Goal: Feedback & Contribution: Leave review/rating

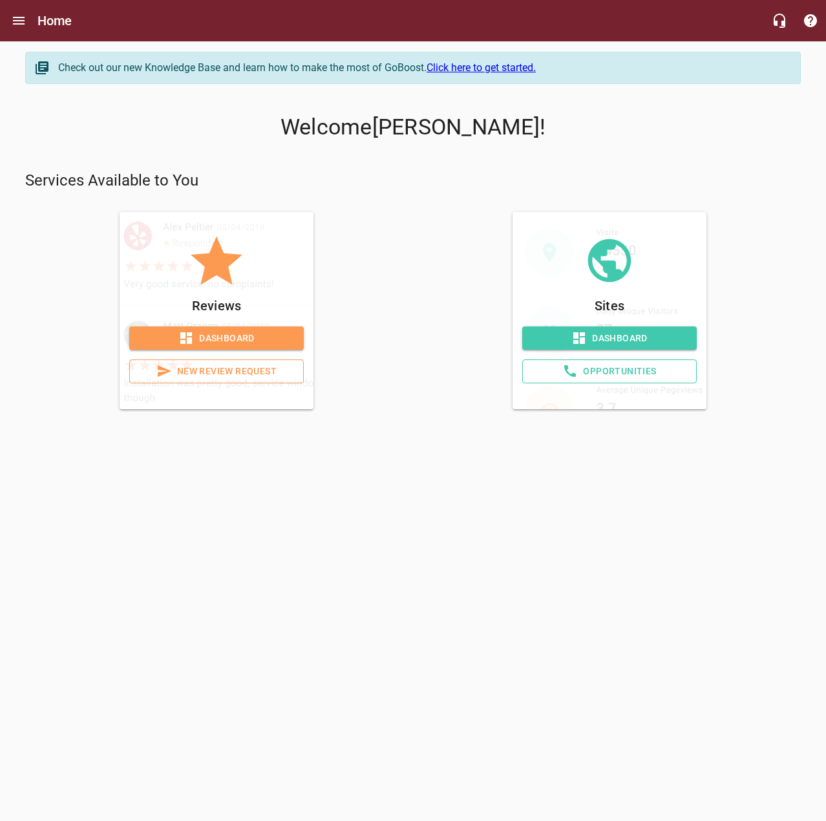
click at [221, 338] on span "Dashboard" at bounding box center [217, 338] width 154 height 16
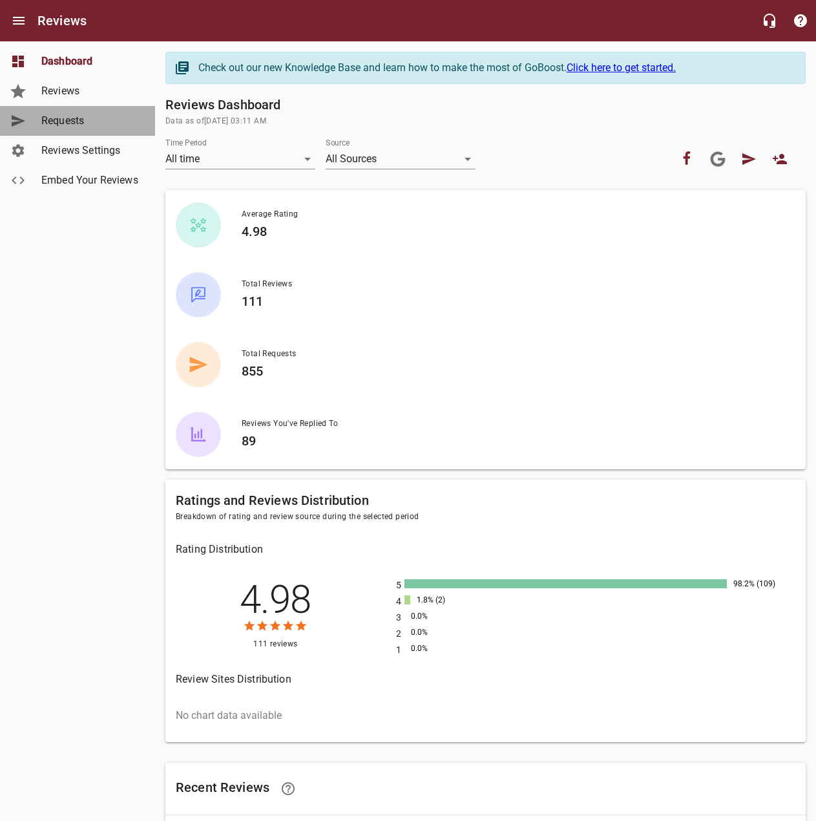
click at [78, 120] on span "Requests" at bounding box center [90, 121] width 98 height 16
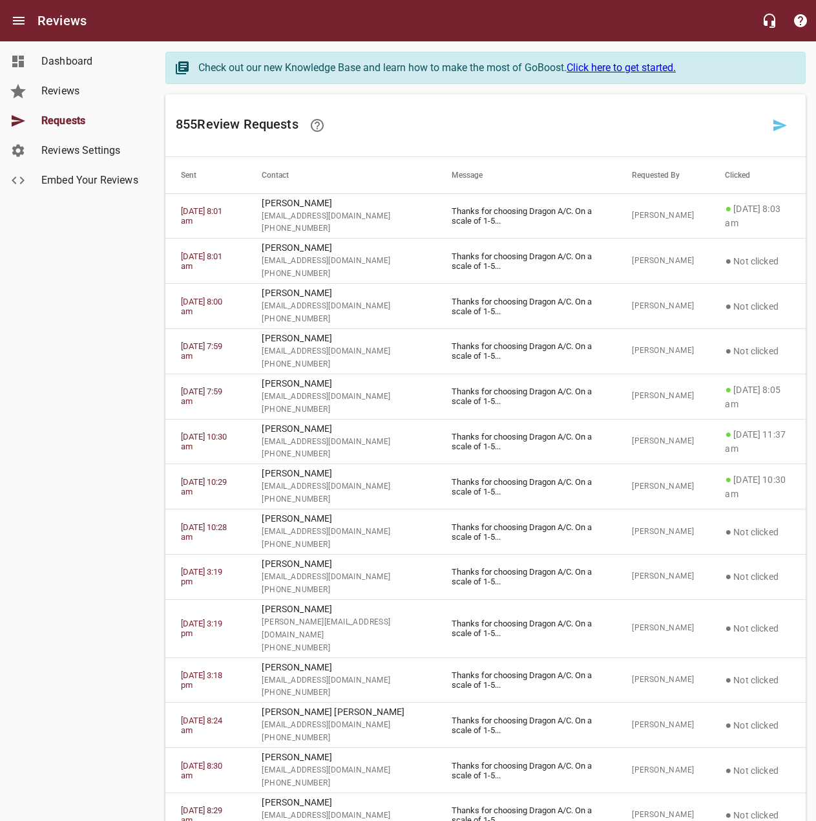
click at [524, 116] on h6 "855 Review Request s" at bounding box center [470, 125] width 589 height 31
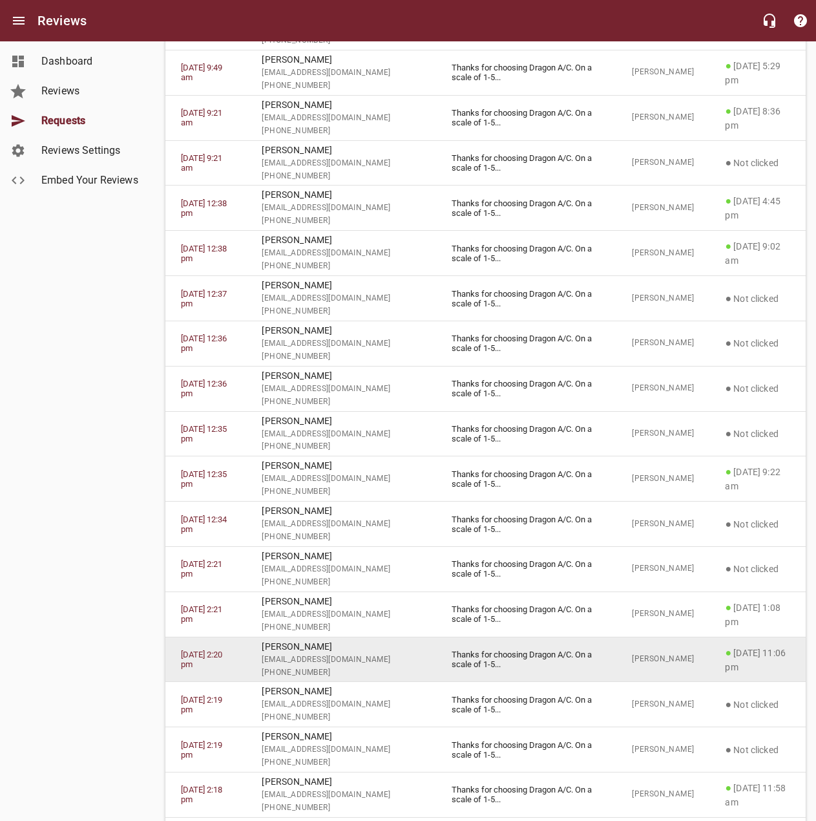
scroll to position [1690, 0]
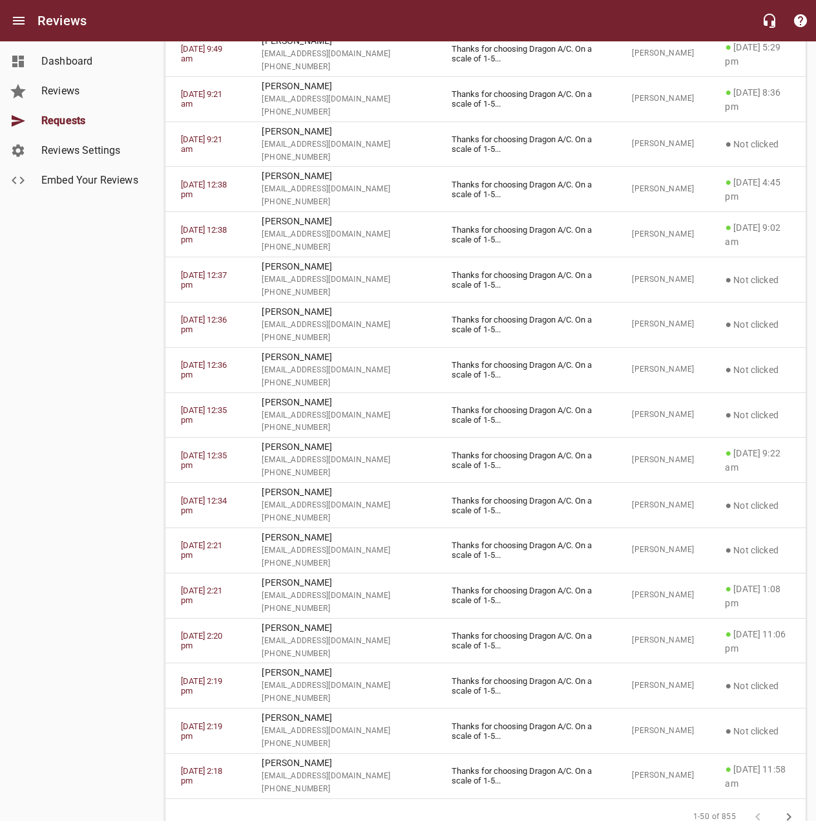
click at [794, 809] on icon "button" at bounding box center [790, 817] width 16 height 16
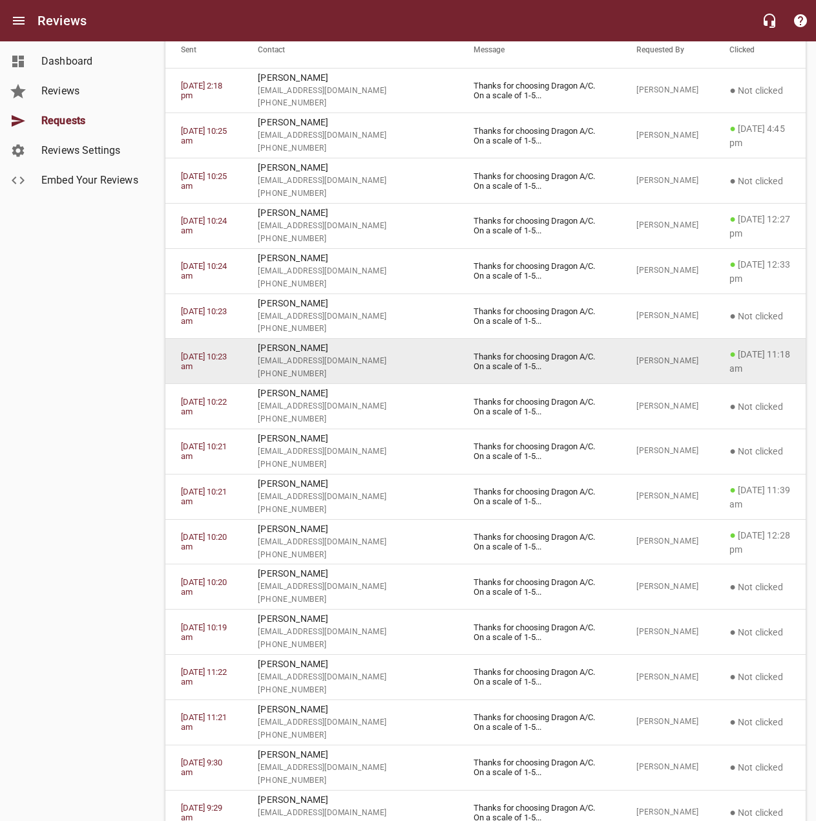
scroll to position [0, 0]
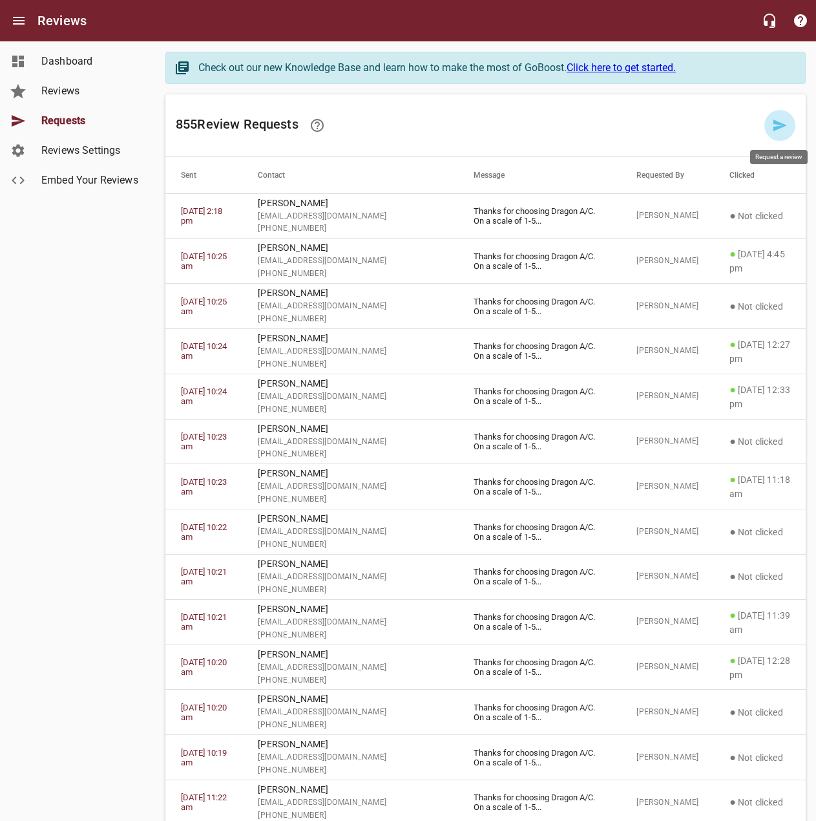
click at [774, 125] on icon at bounding box center [781, 126] width 16 height 16
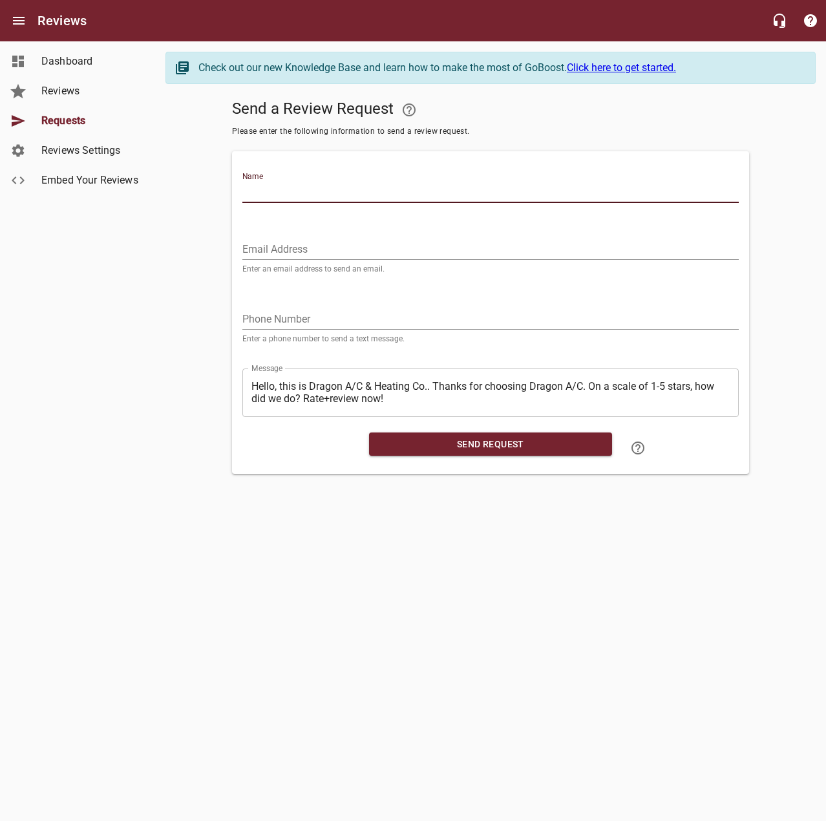
click at [638, 183] on input "Name" at bounding box center [490, 192] width 496 height 21
type input "[PERSON_NAME]"
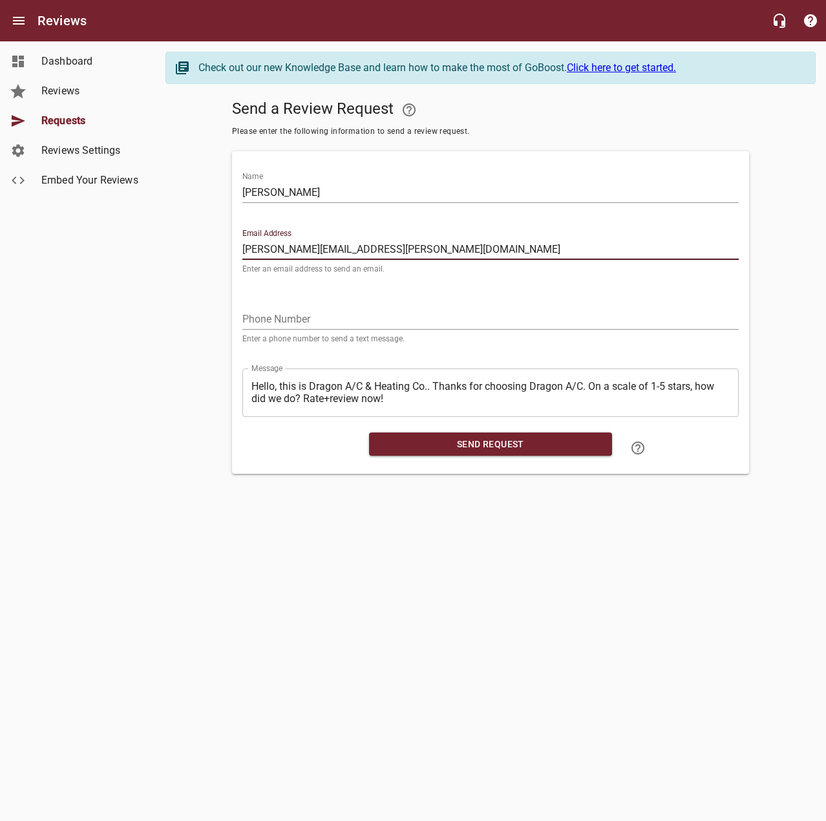
type input "[PERSON_NAME][EMAIL_ADDRESS][PERSON_NAME][DOMAIN_NAME]"
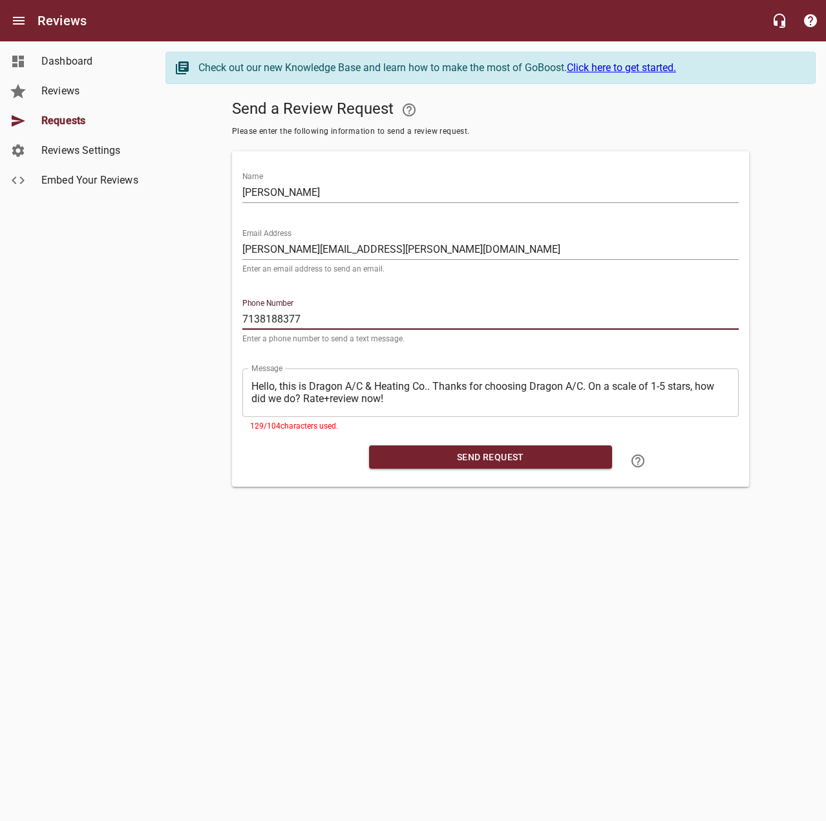
type input "7138188377"
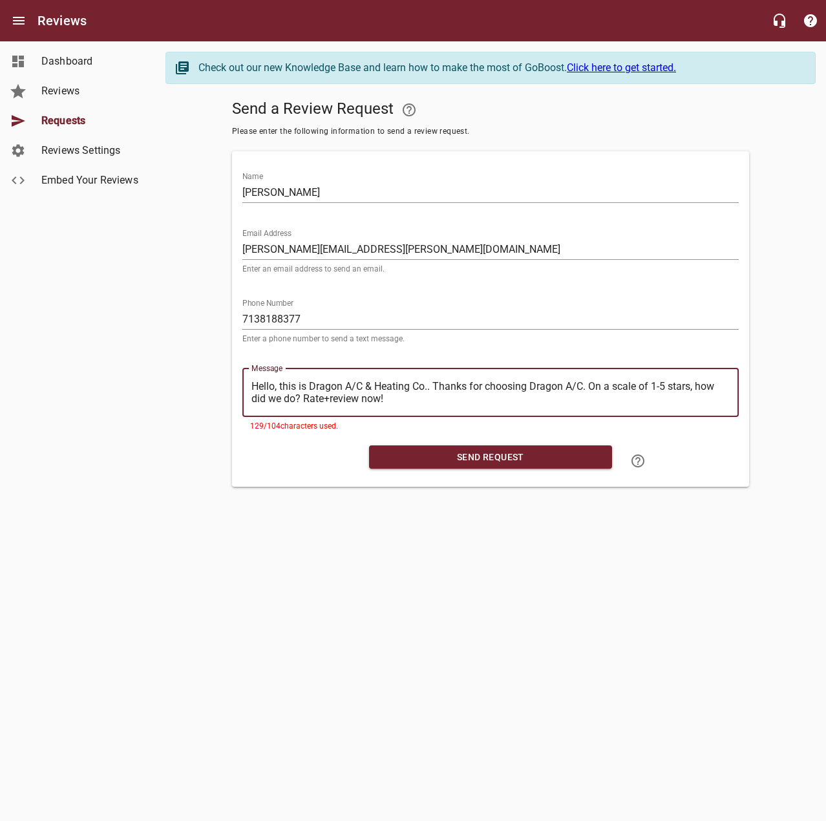
drag, startPoint x: 434, startPoint y: 384, endPoint x: 211, endPoint y: 378, distance: 223.1
click at [211, 378] on div "Send a Review Request Please enter the following information to send a review r…" at bounding box center [490, 290] width 650 height 392
type textarea "Thanks for choosing Dragon A/C. On a scale of 1-5 stars, how did we do? Rate+re…"
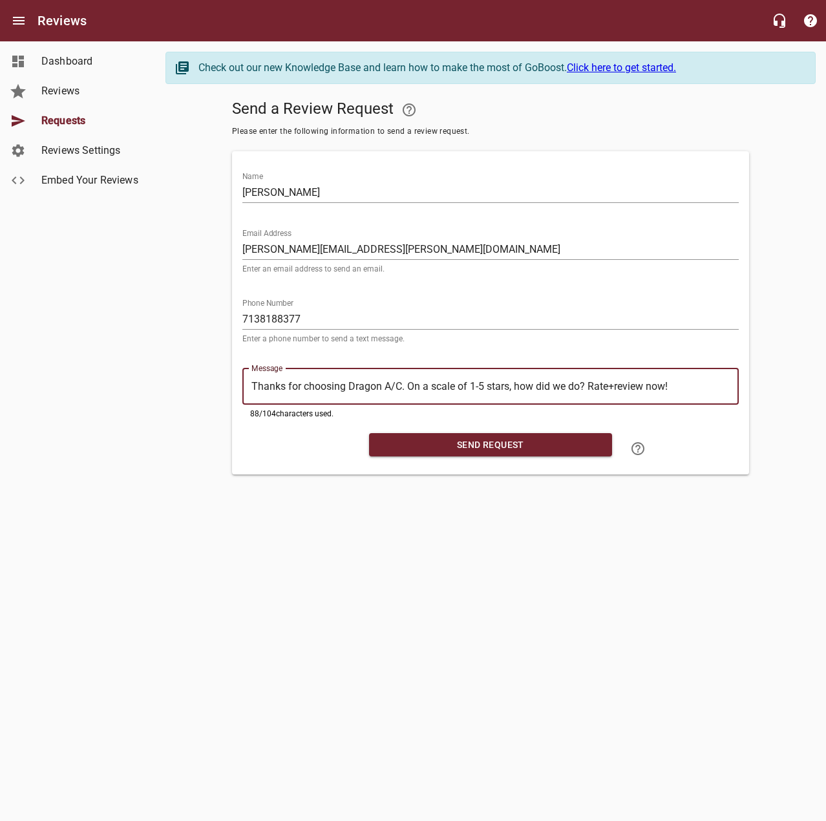
type textarea "Thanks for choosing Dragon A/C. On a scale of 1-5 stars, how did we do? Rate+re…"
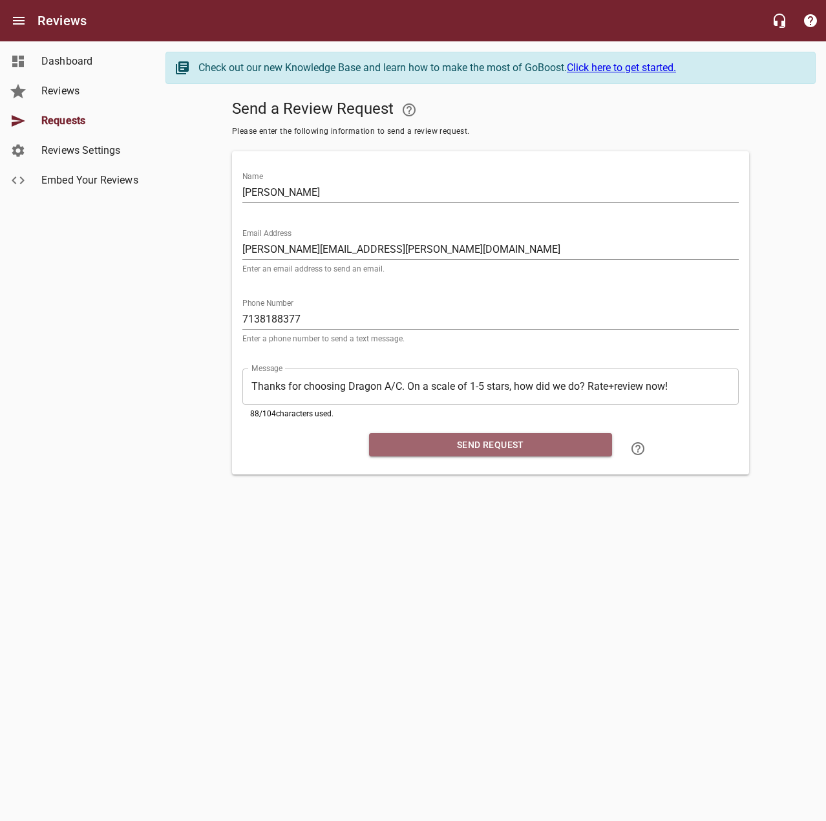
click at [494, 440] on span "Send Request" at bounding box center [490, 445] width 222 height 16
